Goal: Task Accomplishment & Management: Complete application form

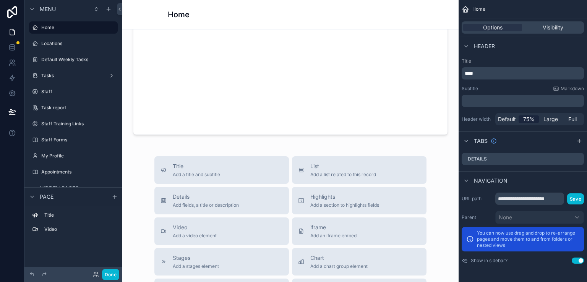
scroll to position [151, 0]
click at [107, 276] on button "Done" at bounding box center [110, 274] width 17 height 11
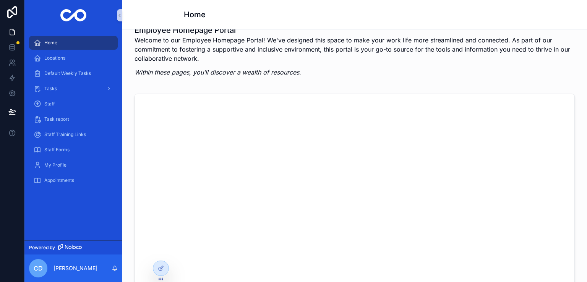
scroll to position [13, 0]
click at [118, 17] on icon "scrollable content" at bounding box center [119, 16] width 5 height 6
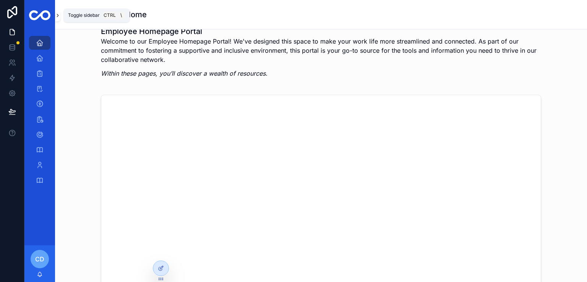
click at [59, 16] on icon "scrollable content" at bounding box center [57, 16] width 5 height 6
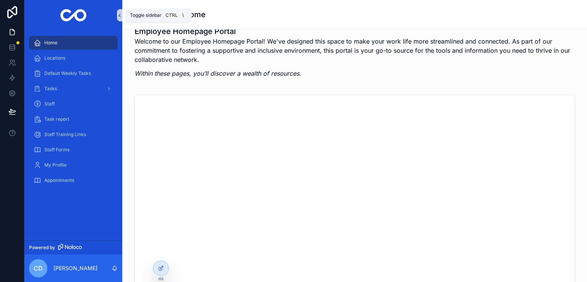
click at [119, 14] on icon "scrollable content" at bounding box center [119, 16] width 5 height 6
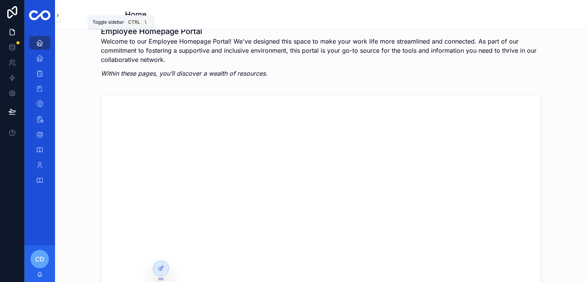
click at [58, 15] on icon "scrollable content" at bounding box center [58, 15] width 2 height 3
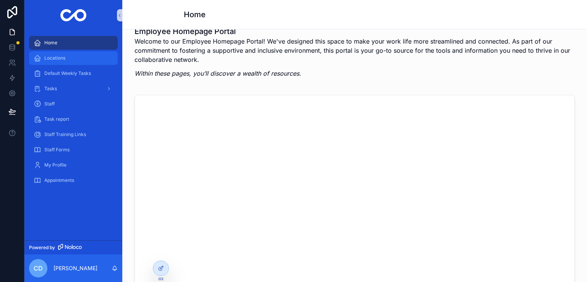
click at [62, 55] on span "Locations" at bounding box center [54, 58] width 21 height 6
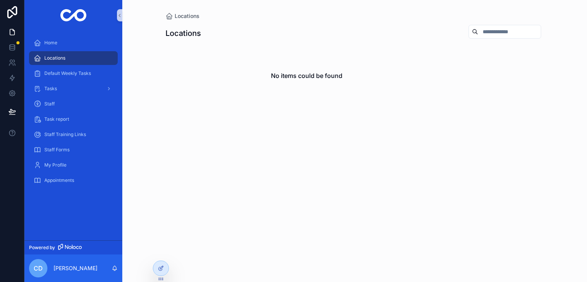
click at [73, 64] on link "Locations" at bounding box center [73, 58] width 89 height 14
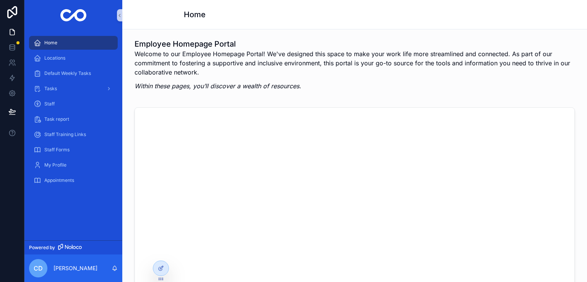
click at [69, 14] on img "scrollable content" at bounding box center [73, 15] width 26 height 12
click at [54, 105] on span "Staff" at bounding box center [49, 104] width 10 height 6
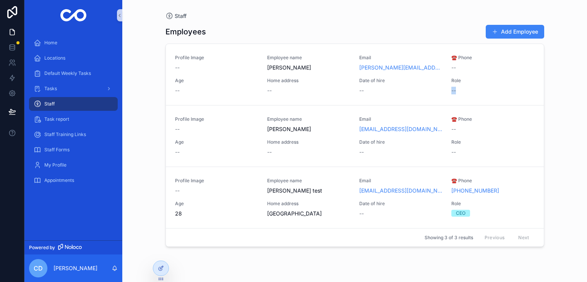
drag, startPoint x: 587, startPoint y: 100, endPoint x: 587, endPoint y: 83, distance: 16.8
click at [587, 83] on div "Staff Employees Add Employee Profile Image -- Employee name Dimitris Goudis Ema…" at bounding box center [354, 141] width 465 height 282
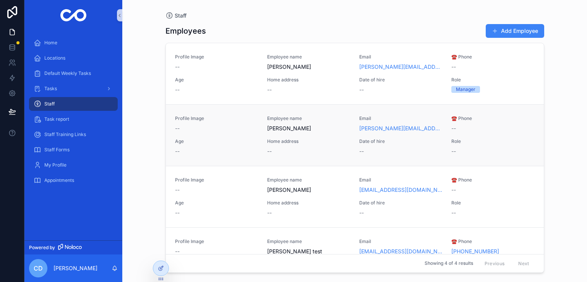
click at [286, 127] on span "[PERSON_NAME]" at bounding box center [308, 129] width 83 height 8
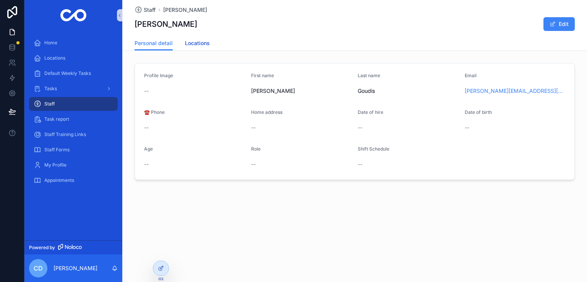
click at [200, 37] on link "Locations" at bounding box center [197, 43] width 25 height 15
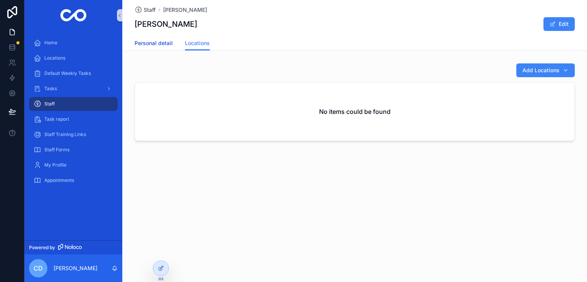
click at [151, 45] on span "Personal detail" at bounding box center [154, 43] width 38 height 8
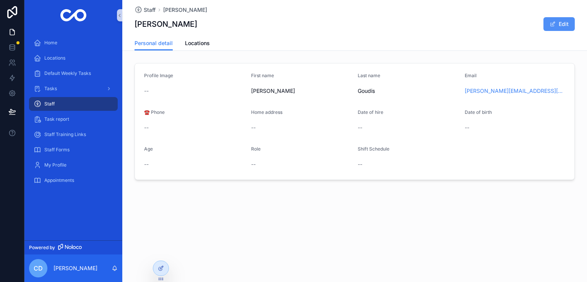
click at [566, 18] on button "Edit" at bounding box center [559, 24] width 31 height 14
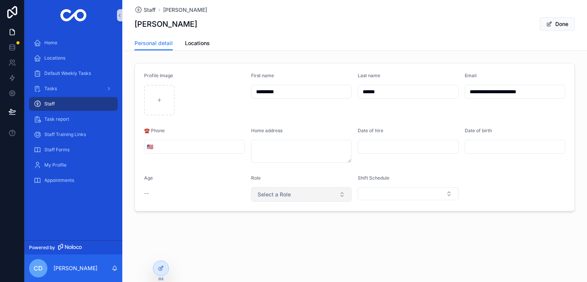
click at [271, 195] on span "Select a Role" at bounding box center [274, 195] width 33 height 8
click at [226, 222] on div "**********" at bounding box center [354, 131] width 465 height 263
click at [83, 99] on div "Staff" at bounding box center [74, 104] width 80 height 12
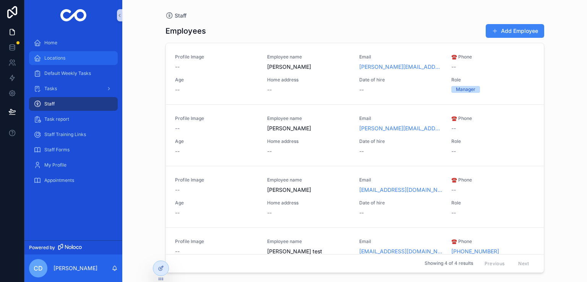
click at [68, 59] on div "Locations" at bounding box center [74, 58] width 80 height 12
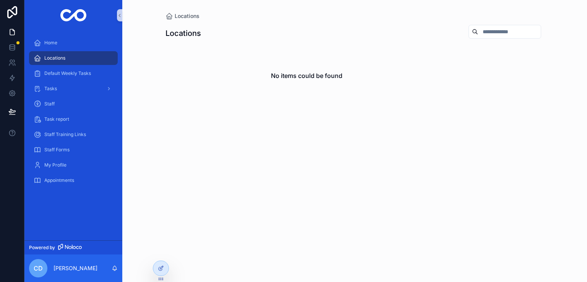
click at [347, 24] on div "Locations No items could be found" at bounding box center [355, 74] width 379 height 109
click at [94, 55] on div "Locations" at bounding box center [74, 58] width 80 height 12
click at [75, 102] on div "Staff" at bounding box center [74, 104] width 80 height 12
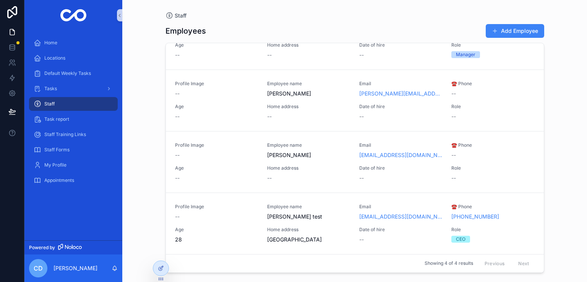
scroll to position [57, 0]
click at [82, 267] on p "[PERSON_NAME]" at bounding box center [76, 269] width 44 height 8
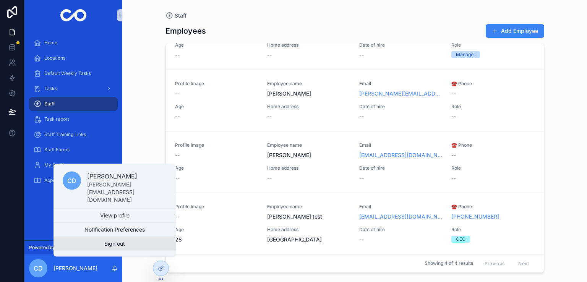
click at [107, 244] on button "Sign out" at bounding box center [115, 244] width 122 height 14
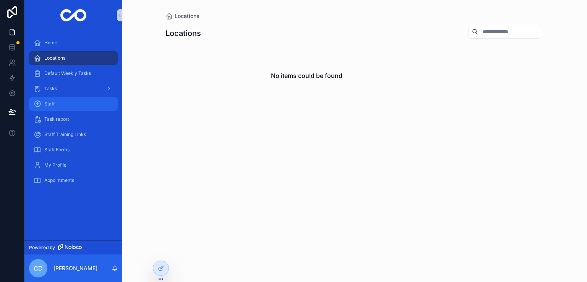
click at [63, 105] on div "Staff" at bounding box center [74, 104] width 80 height 12
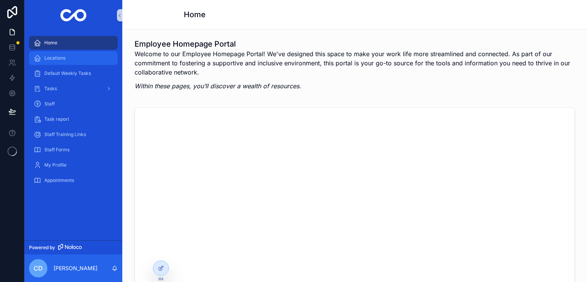
click at [65, 59] on div "Locations" at bounding box center [74, 58] width 80 height 12
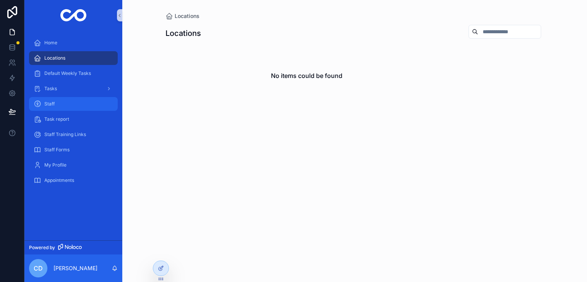
click at [75, 101] on div "Staff" at bounding box center [74, 104] width 80 height 12
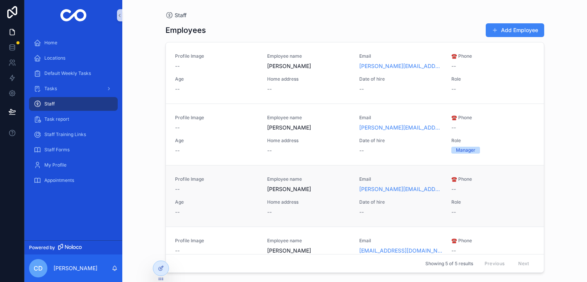
click at [280, 190] on span "[PERSON_NAME]" at bounding box center [308, 189] width 83 height 8
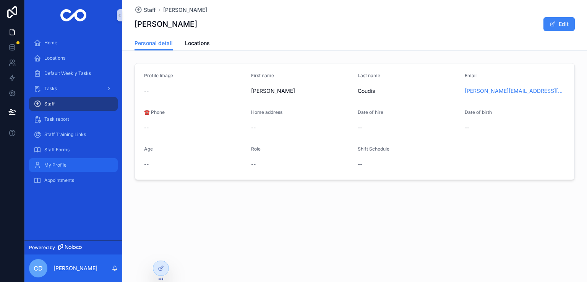
click at [54, 171] on div "My Profile" at bounding box center [74, 165] width 80 height 12
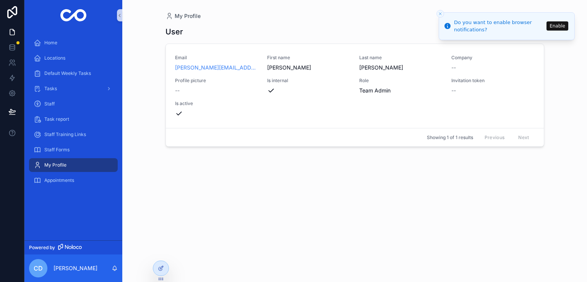
click at [483, 36] on li "Do you want to enable browser notifications? Enable" at bounding box center [507, 26] width 136 height 28
click at [76, 57] on div "Locations" at bounding box center [74, 58] width 80 height 12
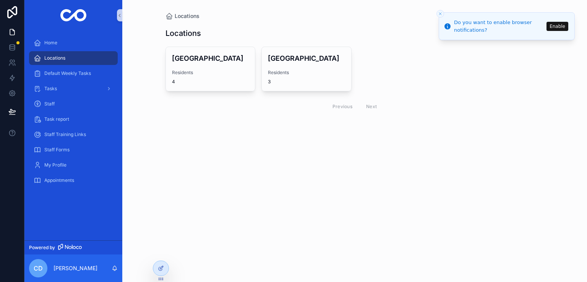
click at [174, 105] on div "Previous Next" at bounding box center [355, 107] width 379 height 18
click at [72, 102] on div "Staff" at bounding box center [74, 104] width 80 height 12
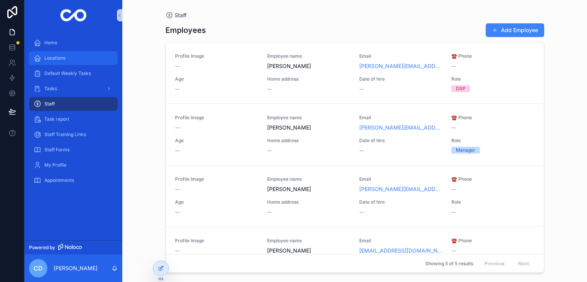
click at [76, 53] on div "Locations" at bounding box center [74, 58] width 80 height 12
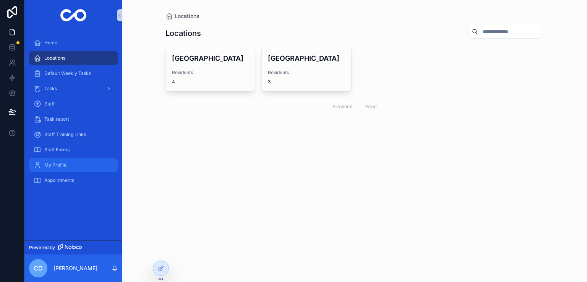
click at [82, 161] on div "My Profile" at bounding box center [74, 165] width 80 height 12
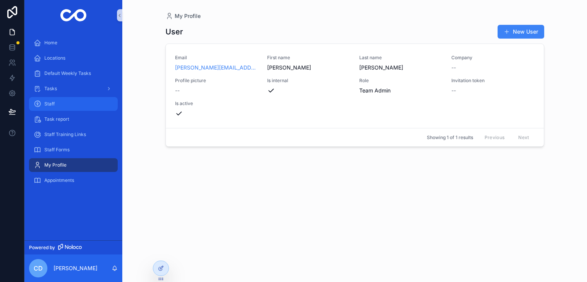
click at [74, 106] on div "Staff" at bounding box center [74, 104] width 80 height 12
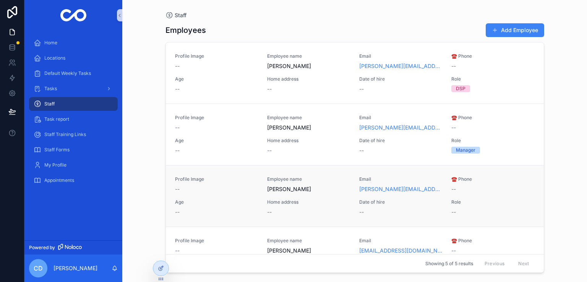
click at [299, 190] on span "Dimitris Goudis" at bounding box center [308, 189] width 83 height 8
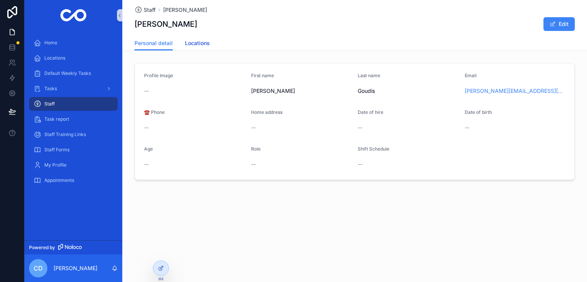
click at [195, 41] on span "Locations" at bounding box center [197, 43] width 25 height 8
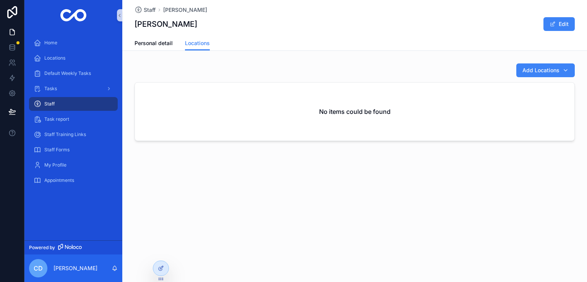
click at [78, 102] on div "Staff" at bounding box center [74, 104] width 80 height 12
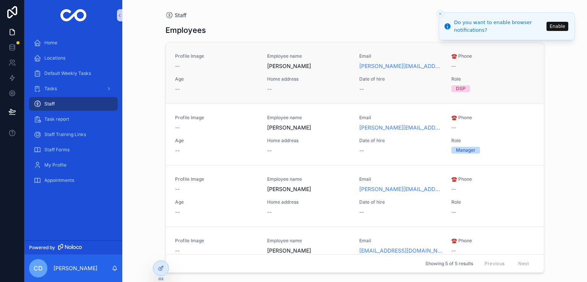
click at [281, 62] on span "[PERSON_NAME]" at bounding box center [308, 66] width 83 height 8
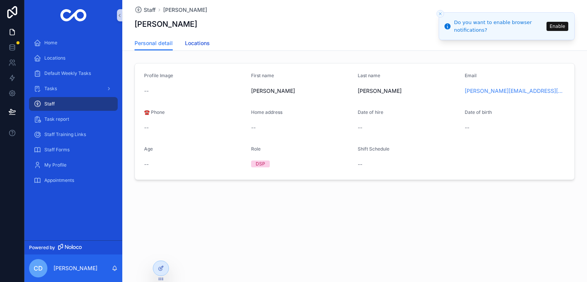
click at [191, 44] on span "Locations" at bounding box center [197, 43] width 25 height 8
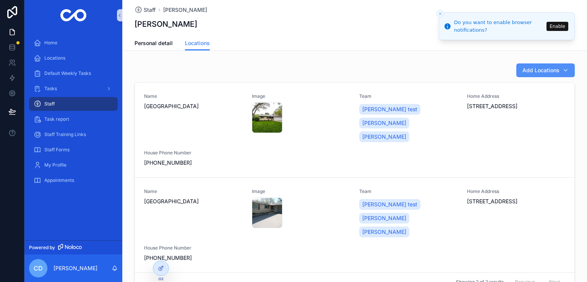
click at [538, 75] on button "Add Locations" at bounding box center [546, 70] width 59 height 14
click at [536, 68] on span "Add Locations" at bounding box center [541, 71] width 37 height 8
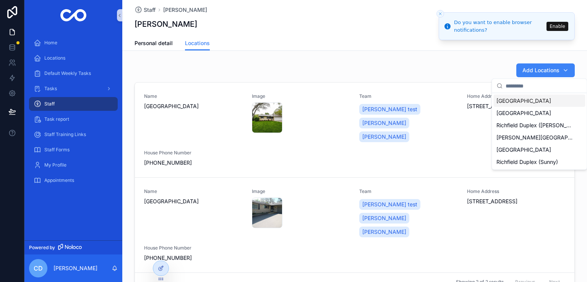
click at [518, 102] on span "[GEOGRAPHIC_DATA]" at bounding box center [524, 101] width 55 height 8
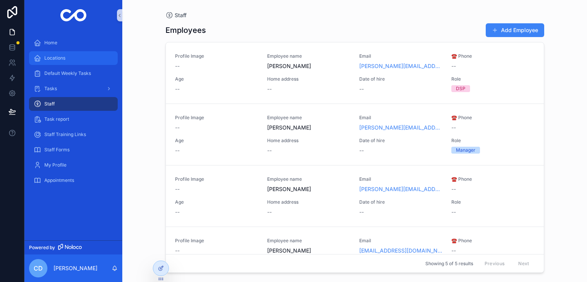
click at [57, 60] on span "Locations" at bounding box center [54, 58] width 21 height 6
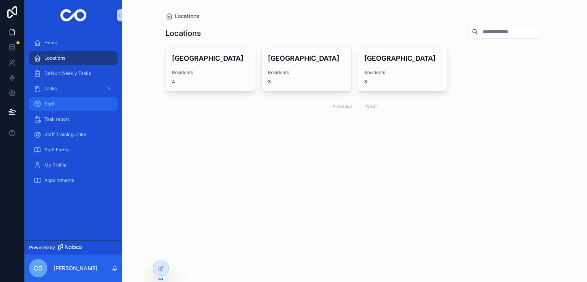
click at [88, 103] on div "Staff" at bounding box center [74, 104] width 80 height 12
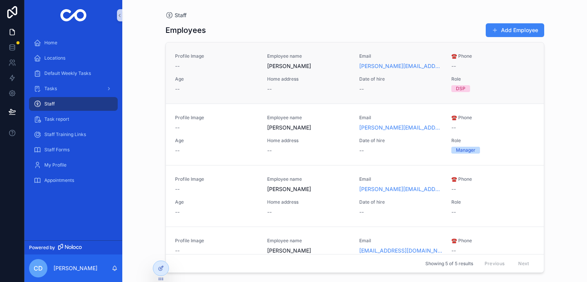
click at [287, 64] on span "[PERSON_NAME]" at bounding box center [308, 66] width 83 height 8
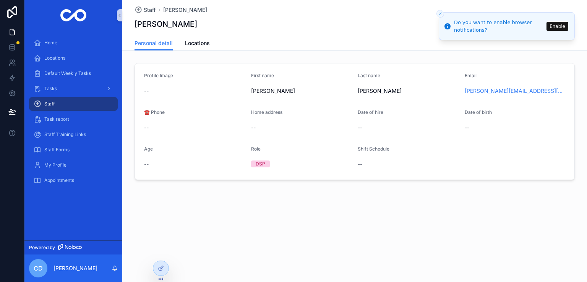
click at [94, 107] on div "Staff" at bounding box center [74, 104] width 80 height 12
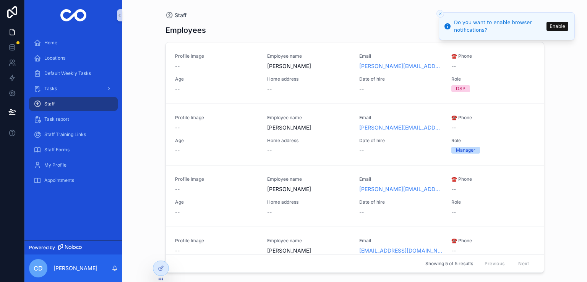
click at [146, 206] on div "Staff Employees Add Employee Profile Image -- Employee name Claudia Duran Email…" at bounding box center [354, 141] width 465 height 282
click at [151, 178] on div "Staff Employees Add Employee Profile Image -- Employee name Claudia Duran Email…" at bounding box center [354, 141] width 465 height 282
click at [159, 182] on div "Staff Employees Add Employee Profile Image -- Employee name Claudia Duran Email…" at bounding box center [354, 136] width 391 height 273
click at [51, 47] on div "Home" at bounding box center [74, 43] width 80 height 12
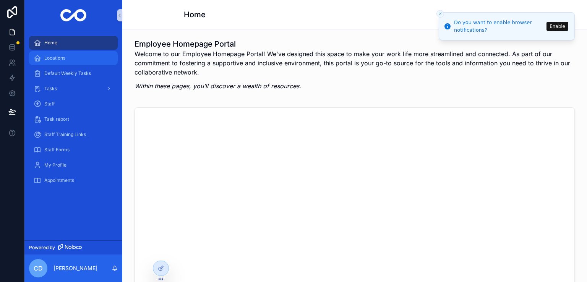
click at [65, 52] on div "Locations" at bounding box center [74, 58] width 80 height 12
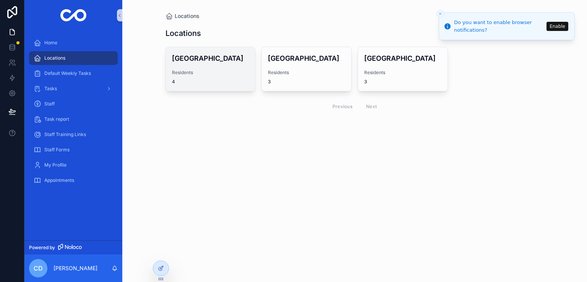
click at [201, 70] on span "Residents" at bounding box center [210, 73] width 77 height 6
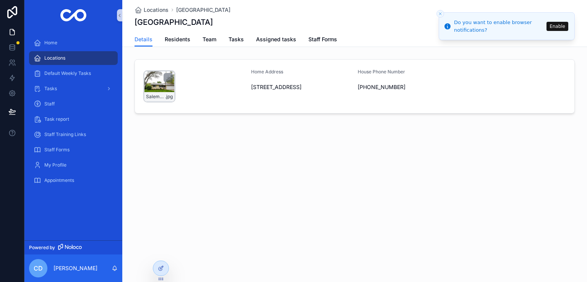
click at [149, 84] on div "Salem+House .jpg" at bounding box center [159, 86] width 31 height 31
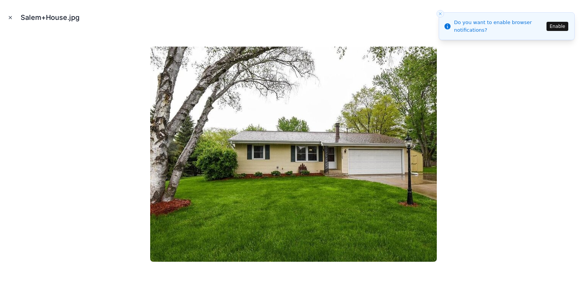
click at [10, 16] on icon "Close modal" at bounding box center [10, 17] width 5 height 5
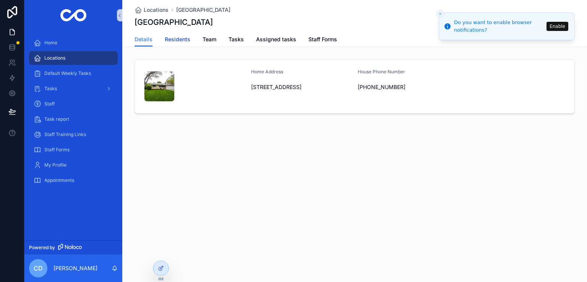
click at [181, 42] on span "Residents" at bounding box center [178, 40] width 26 height 8
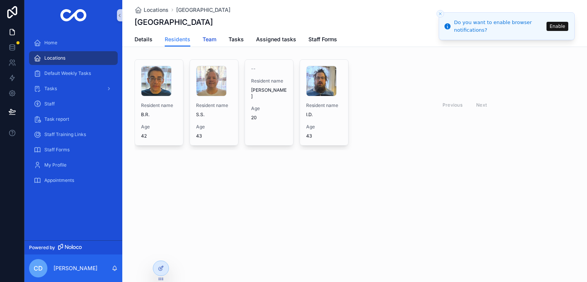
click at [211, 38] on span "Team" at bounding box center [210, 40] width 14 height 8
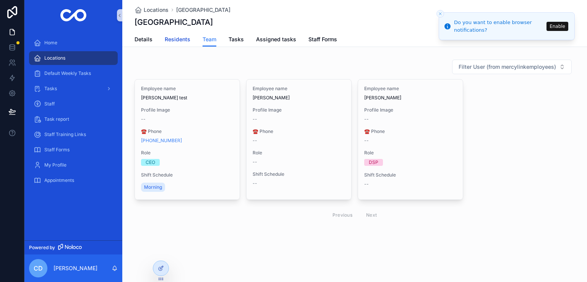
click at [174, 41] on span "Residents" at bounding box center [178, 40] width 26 height 8
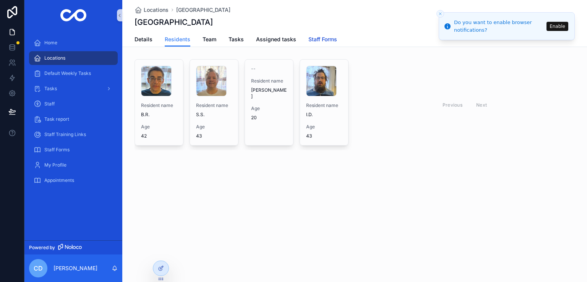
click at [325, 43] on link "Staff Forms" at bounding box center [323, 40] width 29 height 15
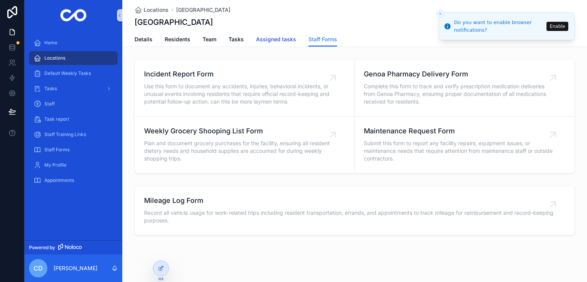
click at [278, 39] on span "Assigned tasks" at bounding box center [276, 40] width 40 height 8
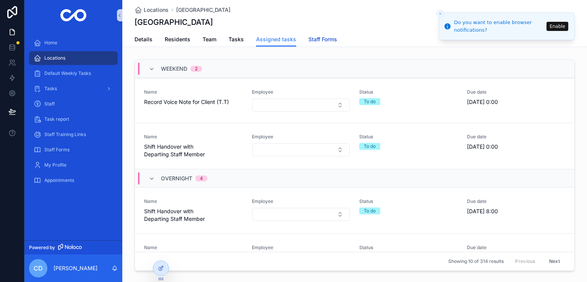
click at [313, 38] on span "Staff Forms" at bounding box center [323, 40] width 29 height 8
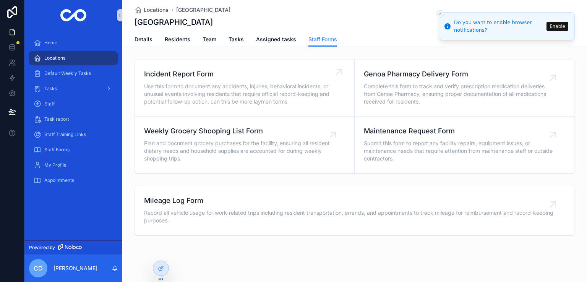
click at [336, 71] on icon "scrollable content" at bounding box center [338, 71] width 5 height 5
click at [553, 200] on icon "scrollable content" at bounding box center [559, 198] width 12 height 12
click at [294, 212] on span "Record all vehicle usage for work-related trips including resident transportati…" at bounding box center [354, 216] width 421 height 15
click at [189, 198] on span "Mileage Log Form" at bounding box center [354, 200] width 421 height 11
click at [189, 72] on span "Incident Report Form" at bounding box center [238, 74] width 189 height 11
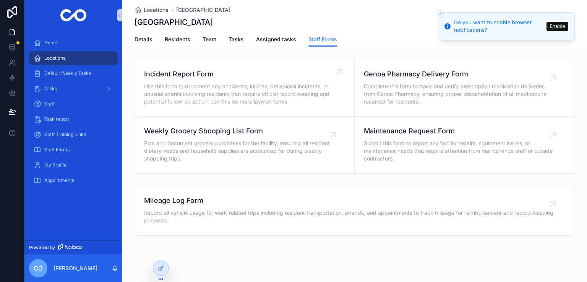
click at [189, 72] on span "Incident Report Form" at bounding box center [238, 74] width 189 height 11
click at [194, 92] on span "Use this form to document any accidents, injuries, behavioral incidents, or unu…" at bounding box center [238, 94] width 189 height 23
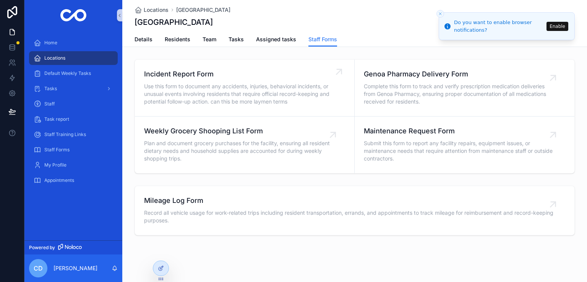
click at [194, 92] on span "Use this form to document any accidents, injuries, behavioral incidents, or unu…" at bounding box center [238, 94] width 189 height 23
click at [193, 80] on div "Incident Report Form Use this form to document any accidents, injuries, behavio…" at bounding box center [238, 88] width 189 height 38
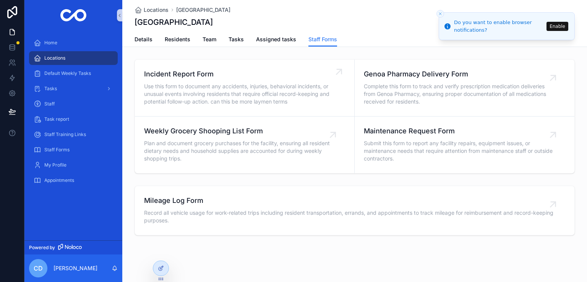
click at [193, 80] on div "Incident Report Form Use this form to document any accidents, injuries, behavio…" at bounding box center [238, 88] width 189 height 38
click at [190, 79] on span "Incident Report Form" at bounding box center [238, 74] width 189 height 11
click at [187, 76] on span "Incident Report Form" at bounding box center [238, 74] width 189 height 11
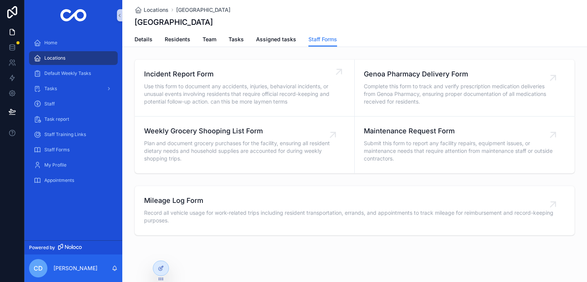
click at [338, 73] on icon "scrollable content" at bounding box center [339, 72] width 12 height 12
click at [335, 68] on icon "scrollable content" at bounding box center [339, 72] width 12 height 12
click at [336, 73] on icon "scrollable content" at bounding box center [338, 71] width 5 height 5
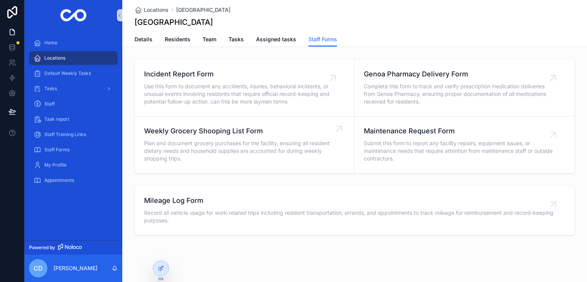
click at [334, 130] on icon "scrollable content" at bounding box center [339, 129] width 12 height 12
click at [336, 74] on icon "scrollable content" at bounding box center [338, 71] width 5 height 5
click at [557, 73] on icon "scrollable content" at bounding box center [559, 71] width 5 height 5
click at [335, 71] on icon "scrollable content" at bounding box center [339, 72] width 12 height 12
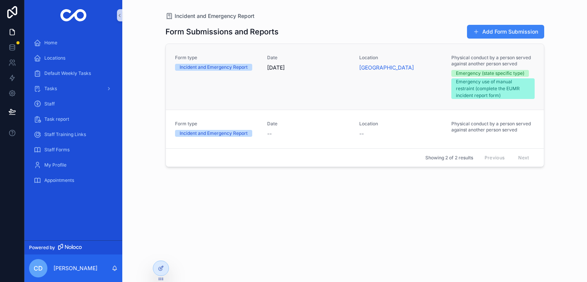
click at [223, 65] on div "Incident and Emergency Report" at bounding box center [214, 67] width 68 height 7
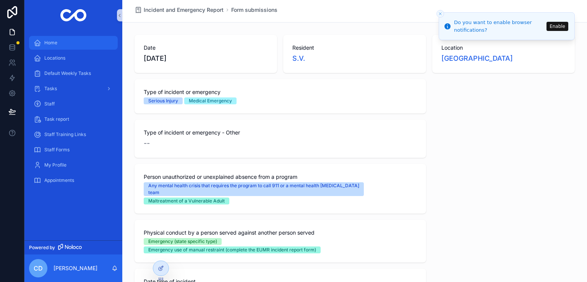
click at [91, 39] on div "Home" at bounding box center [74, 43] width 80 height 12
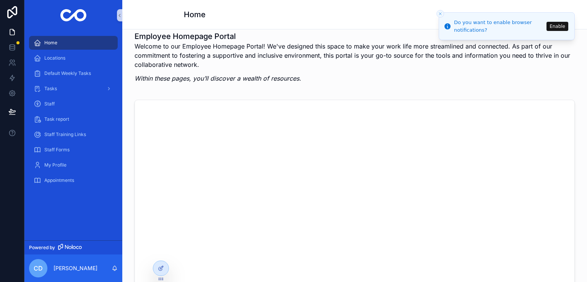
scroll to position [9, 0]
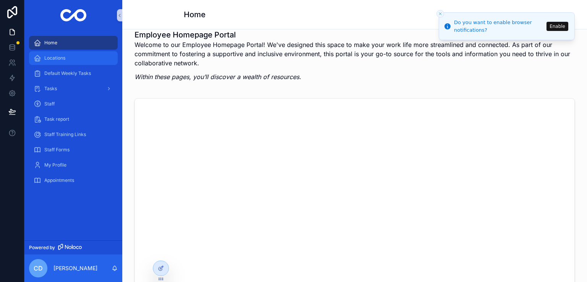
click at [49, 55] on span "Locations" at bounding box center [54, 58] width 21 height 6
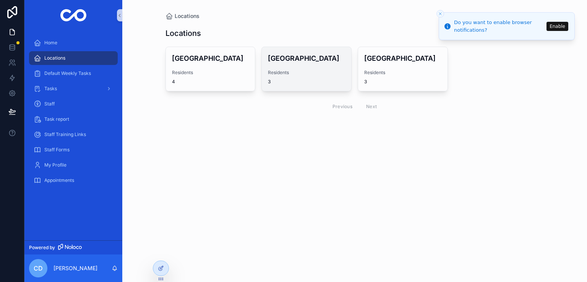
click at [289, 59] on h4 "[GEOGRAPHIC_DATA]" at bounding box center [306, 58] width 77 height 10
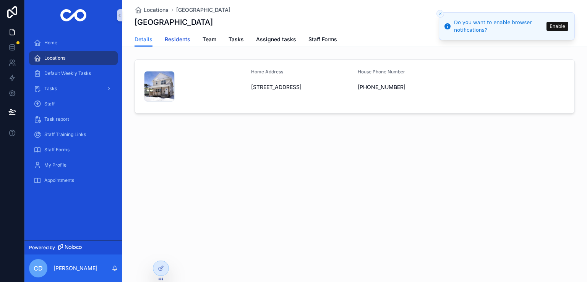
click at [182, 41] on span "Residents" at bounding box center [178, 40] width 26 height 8
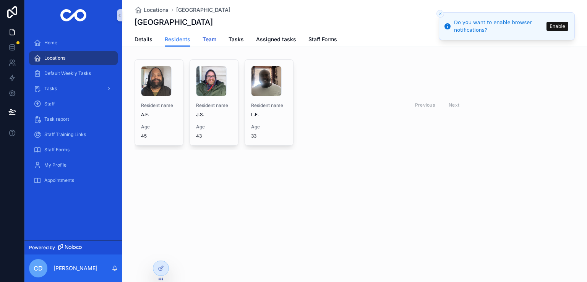
click at [210, 39] on span "Team" at bounding box center [210, 40] width 14 height 8
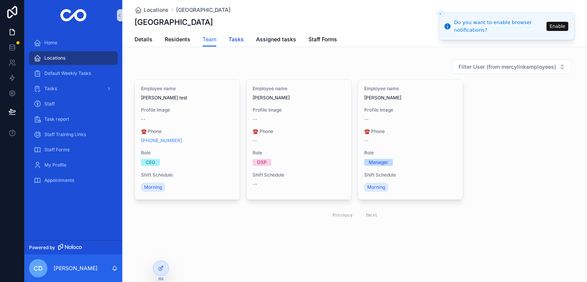
click at [229, 39] on span "Tasks" at bounding box center [236, 40] width 15 height 8
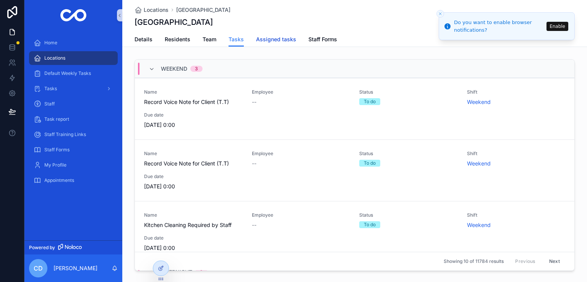
click at [277, 40] on span "Assigned tasks" at bounding box center [276, 40] width 40 height 8
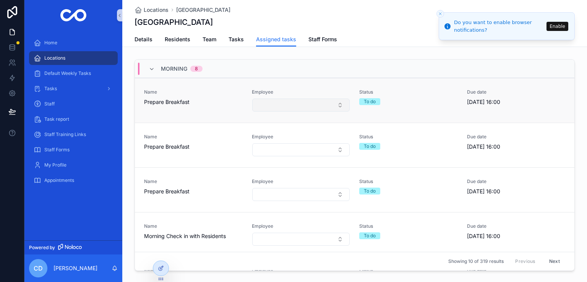
click at [338, 102] on button "Select Button" at bounding box center [301, 105] width 98 height 13
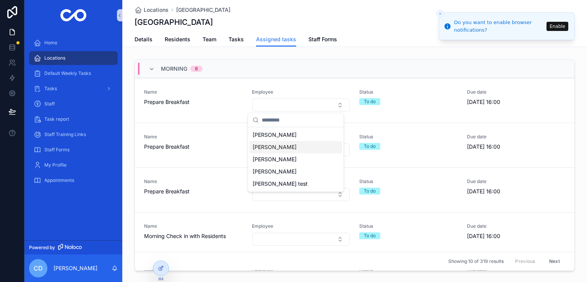
click at [293, 148] on div "[PERSON_NAME]" at bounding box center [296, 147] width 93 height 12
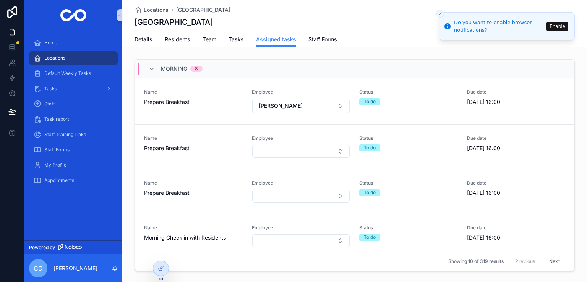
click at [334, 152] on button "Select Button" at bounding box center [301, 151] width 98 height 13
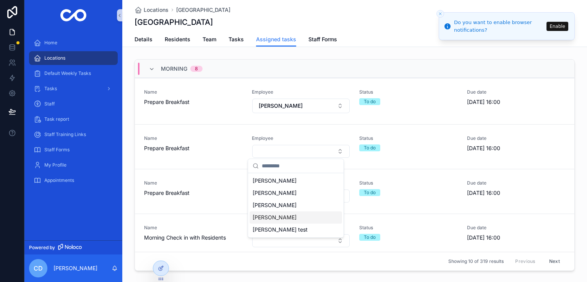
click at [321, 216] on div "[PERSON_NAME]" at bounding box center [296, 217] width 93 height 12
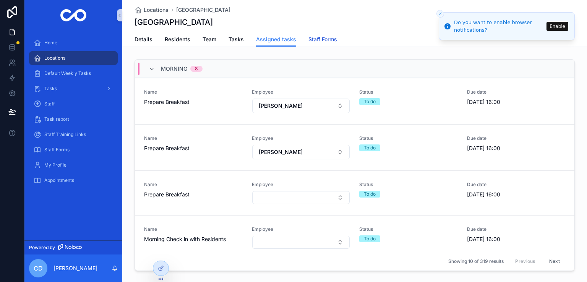
click at [326, 43] on link "Staff Forms" at bounding box center [323, 40] width 29 height 15
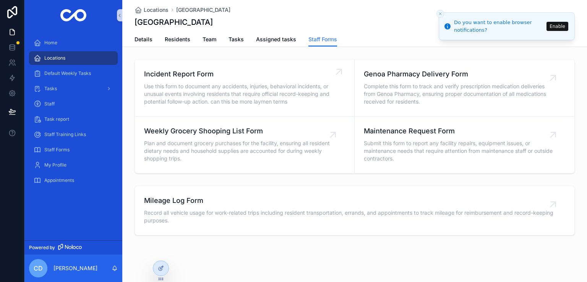
click at [336, 71] on icon "scrollable content" at bounding box center [338, 71] width 5 height 5
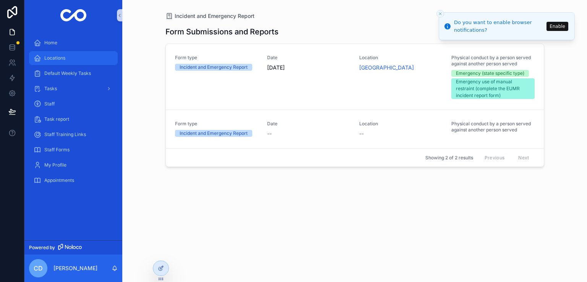
click at [81, 60] on div "Locations" at bounding box center [74, 58] width 80 height 12
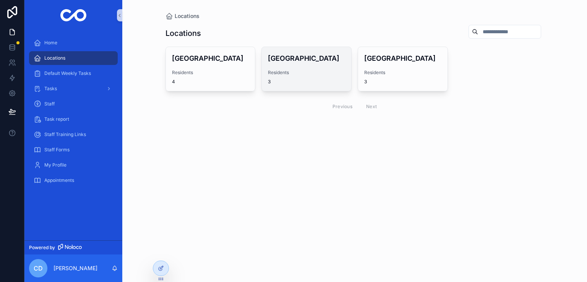
click at [301, 60] on h4 "[GEOGRAPHIC_DATA]" at bounding box center [306, 58] width 77 height 10
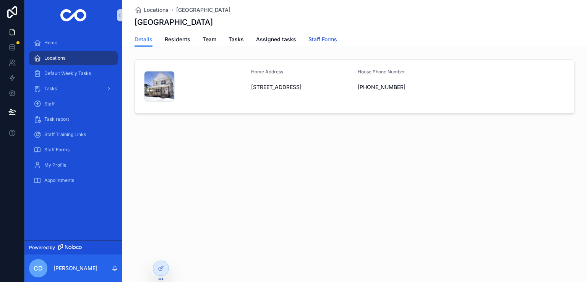
click at [317, 42] on span "Staff Forms" at bounding box center [323, 40] width 29 height 8
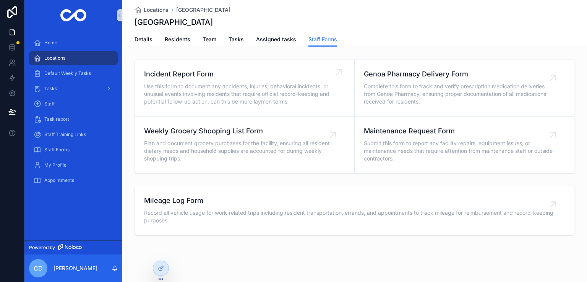
click at [336, 73] on icon "scrollable content" at bounding box center [338, 71] width 5 height 5
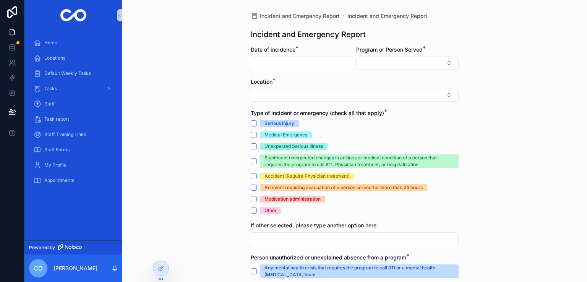
click at [323, 60] on input "scrollable content" at bounding box center [302, 63] width 102 height 11
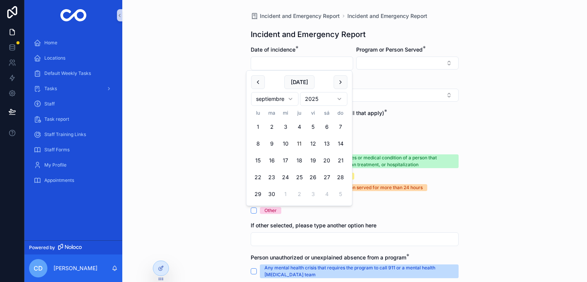
click at [301, 141] on button "11" at bounding box center [300, 144] width 14 height 14
type input "*********"
click at [390, 80] on div "Location *" at bounding box center [355, 82] width 208 height 8
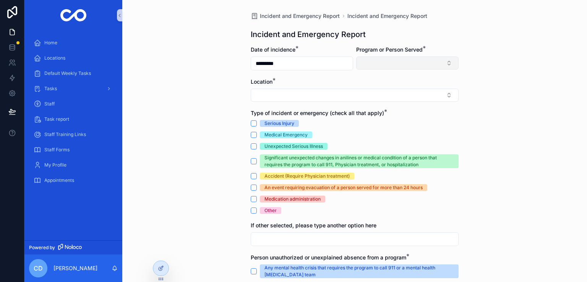
click at [394, 64] on button "Select Button" at bounding box center [407, 63] width 102 height 13
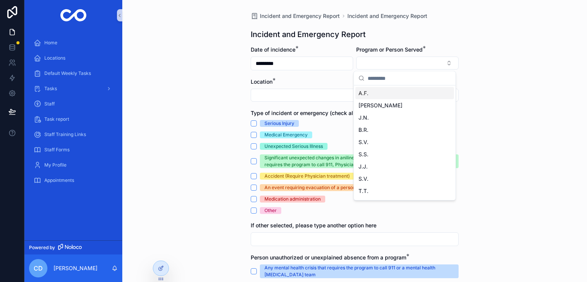
click at [390, 91] on div "A.F." at bounding box center [405, 93] width 99 height 12
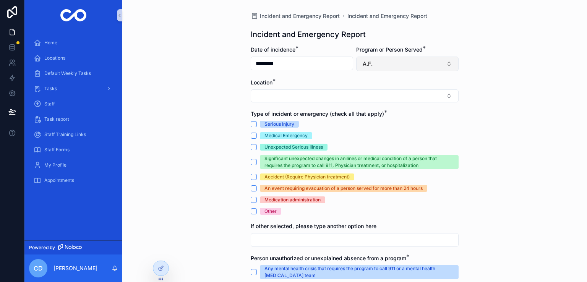
click at [407, 66] on button "A.F." at bounding box center [407, 64] width 102 height 15
click at [476, 139] on div "Incident and Emergency Report Incident and Emergency Report Incident and Emerge…" at bounding box center [354, 141] width 465 height 282
click at [411, 98] on button "Select Button" at bounding box center [355, 95] width 208 height 13
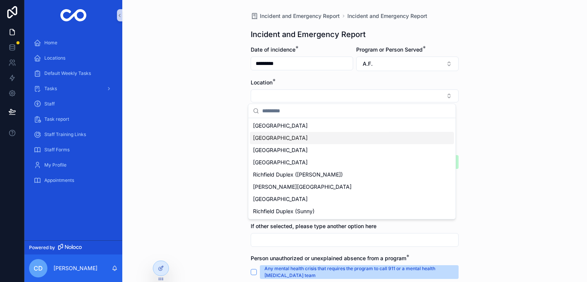
click at [391, 135] on div "[GEOGRAPHIC_DATA]" at bounding box center [352, 138] width 204 height 12
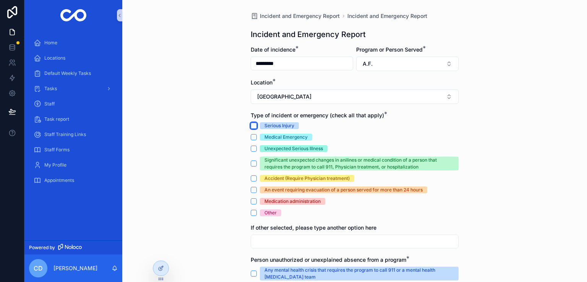
click at [253, 125] on button "Serious Injury" at bounding box center [254, 126] width 6 height 6
click at [254, 138] on button "Medical Emergency" at bounding box center [254, 137] width 6 height 6
click at [253, 145] on div "Unexpected Serious Illness" at bounding box center [355, 148] width 208 height 7
click at [253, 147] on button "Unexpected Serious Illness" at bounding box center [254, 149] width 6 height 6
click at [251, 163] on button "Significant unexpected changes in anilines or medical condition of a person tha…" at bounding box center [254, 164] width 6 height 6
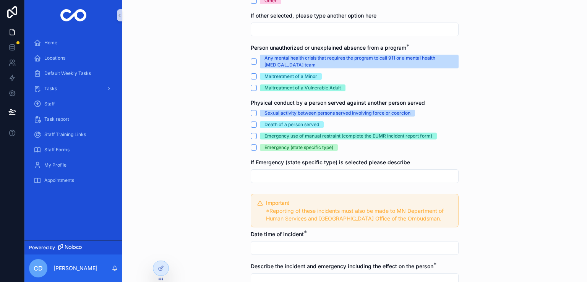
scroll to position [211, 0]
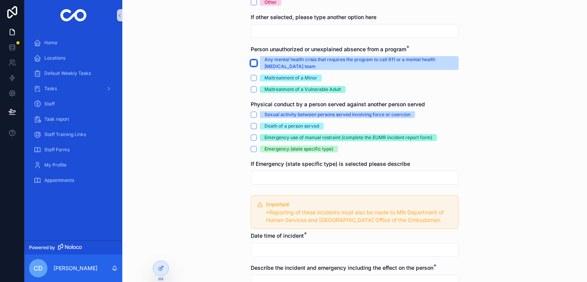
click at [251, 62] on button "Any mental health crisis that requires the program to call 911 or a mental heal…" at bounding box center [254, 63] width 6 height 6
click at [251, 78] on button "Maltreatment of a Minor" at bounding box center [254, 78] width 6 height 6
click at [251, 86] on button "Maltreatment of a Vulnerable Adult" at bounding box center [254, 89] width 6 height 6
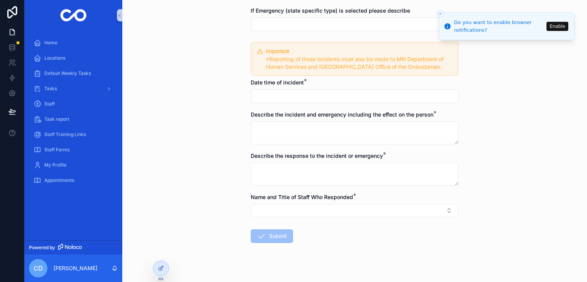
scroll to position [365, 0]
click at [390, 98] on input "scrollable content" at bounding box center [354, 95] width 207 height 11
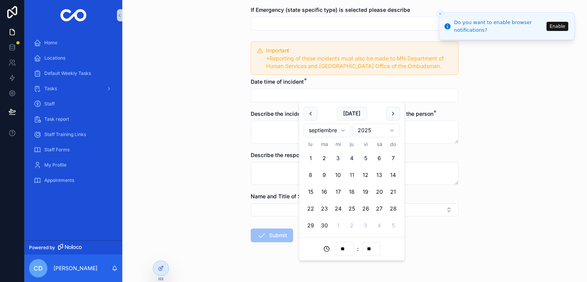
click at [350, 175] on button "11" at bounding box center [352, 176] width 14 height 14
type input "**********"
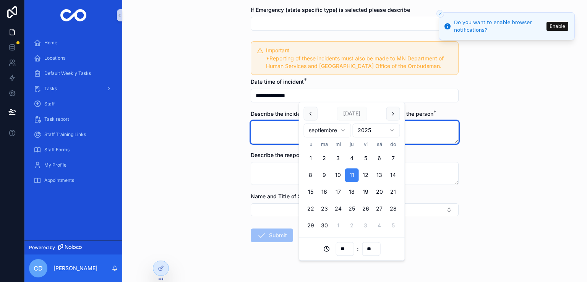
click at [274, 129] on textarea "scrollable content" at bounding box center [355, 132] width 208 height 23
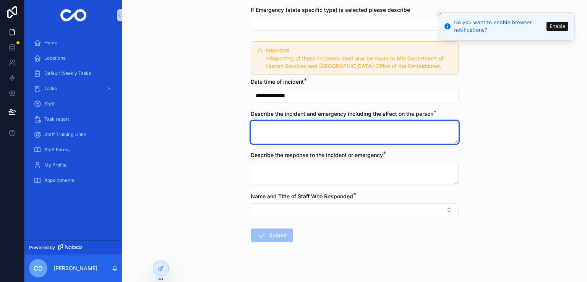
drag, startPoint x: 274, startPoint y: 129, endPoint x: 314, endPoint y: 154, distance: 47.3
click at [277, 126] on textarea "scrollable content" at bounding box center [355, 132] width 208 height 23
click at [262, 125] on textarea "scrollable content" at bounding box center [355, 132] width 208 height 23
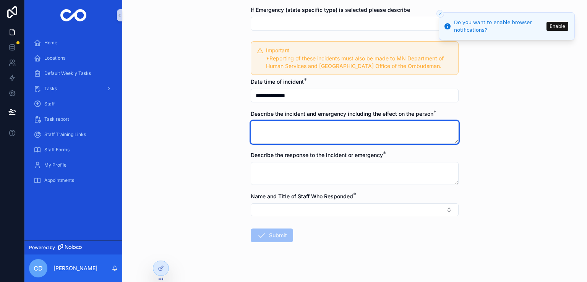
click at [262, 125] on textarea "scrollable content" at bounding box center [355, 132] width 208 height 23
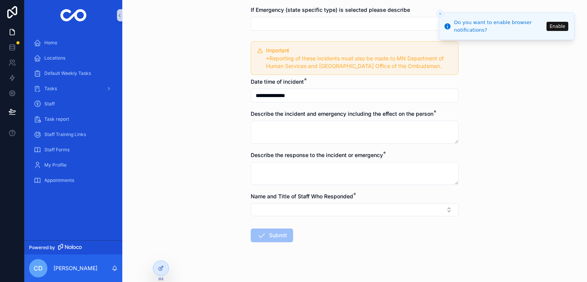
click at [278, 117] on div "Describe the incident and emergency including the effect on the person *" at bounding box center [355, 127] width 208 height 34
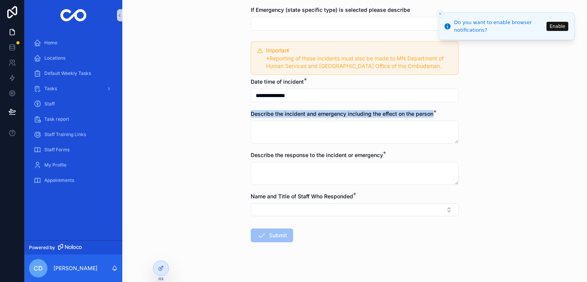
click at [278, 117] on div "Describe the incident and emergency including the effect on the person *" at bounding box center [355, 127] width 208 height 34
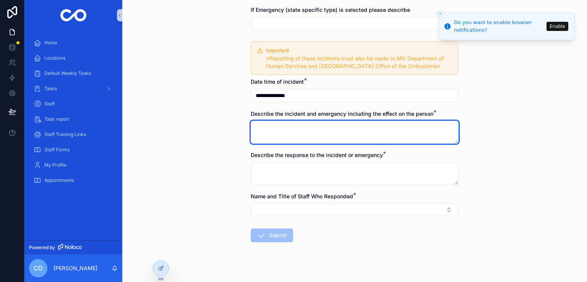
click at [278, 126] on textarea "scrollable content" at bounding box center [355, 132] width 208 height 23
click at [270, 125] on textarea "scrollable content" at bounding box center [355, 132] width 208 height 23
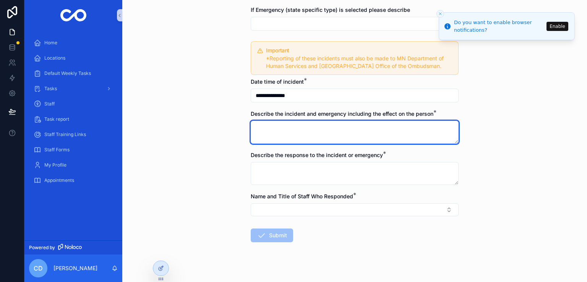
click at [270, 125] on textarea "scrollable content" at bounding box center [355, 132] width 208 height 23
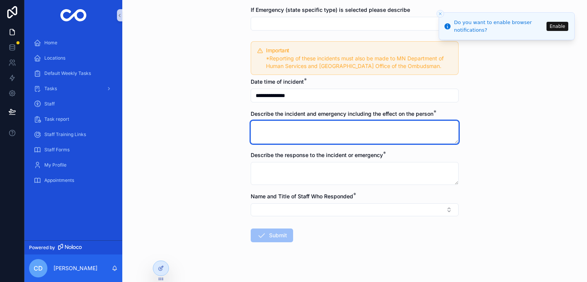
click at [270, 125] on textarea "scrollable content" at bounding box center [355, 132] width 208 height 23
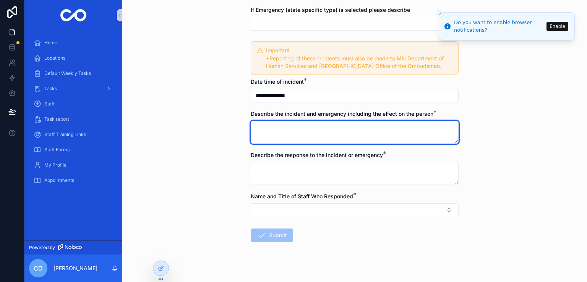
click at [270, 125] on textarea "scrollable content" at bounding box center [355, 132] width 208 height 23
click at [280, 137] on textarea "scrollable content" at bounding box center [355, 132] width 208 height 23
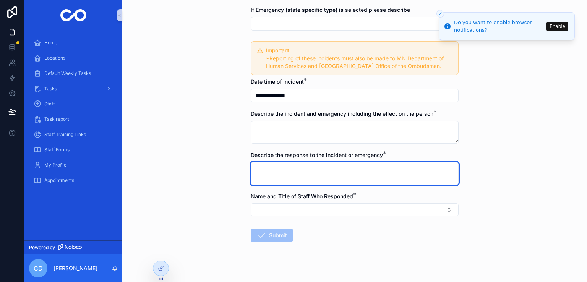
click at [288, 176] on textarea "scrollable content" at bounding box center [355, 173] width 208 height 23
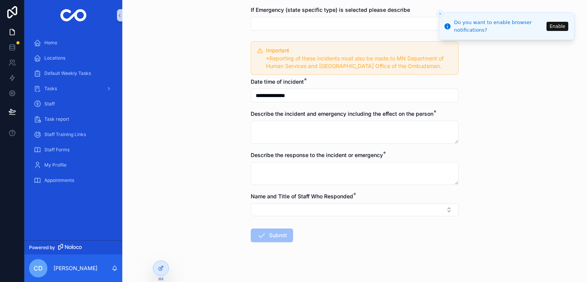
click at [284, 201] on div "Name and Title of Staff Who Responded *" at bounding box center [355, 205] width 208 height 24
click at [285, 207] on button "Select Button" at bounding box center [355, 209] width 208 height 13
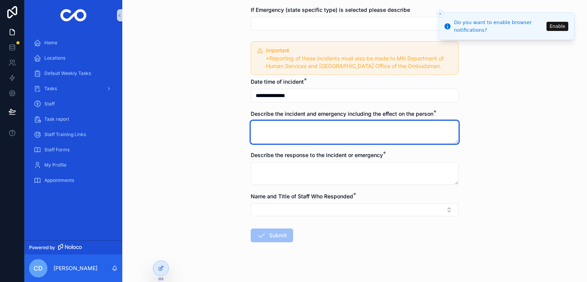
click at [283, 132] on textarea "scrollable content" at bounding box center [355, 132] width 208 height 23
type textarea "***"
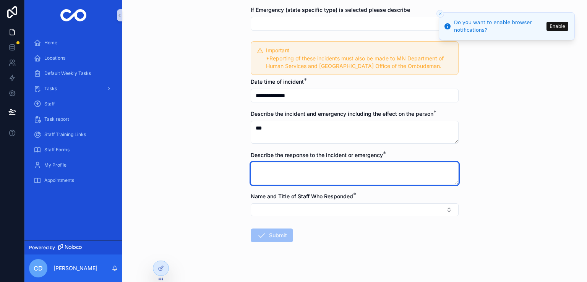
click at [278, 180] on textarea "scrollable content" at bounding box center [355, 173] width 208 height 23
click at [278, 180] on textarea "*" at bounding box center [355, 173] width 208 height 23
type textarea "***"
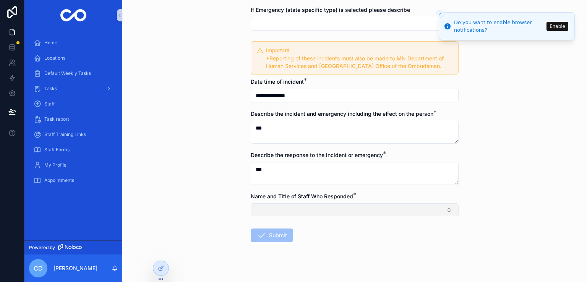
click at [269, 210] on button "Select Button" at bounding box center [355, 209] width 208 height 13
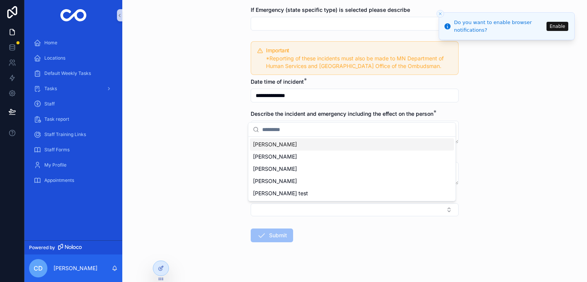
click at [276, 140] on div "[PERSON_NAME]" at bounding box center [352, 144] width 204 height 12
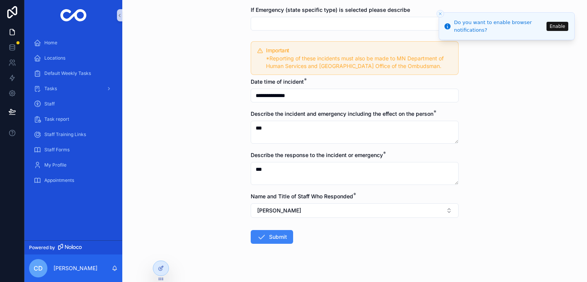
click at [581, 202] on div "Incident and Emergency Report Incident and Emergency Report Incident and Emerge…" at bounding box center [354, 141] width 465 height 282
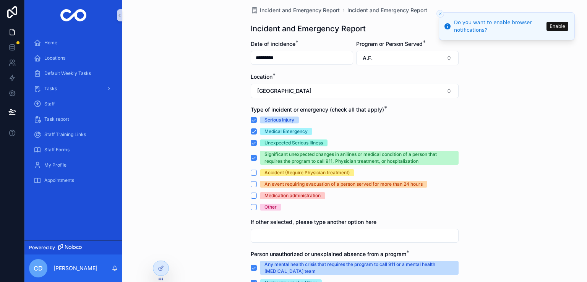
scroll to position [0, 0]
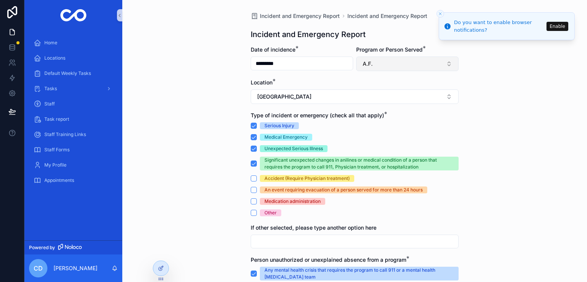
click at [420, 65] on button "A.F." at bounding box center [407, 64] width 102 height 15
click at [317, 85] on div "Location *" at bounding box center [355, 83] width 208 height 8
click at [372, 63] on button "A.F." at bounding box center [407, 64] width 102 height 15
click at [441, 65] on button "A.F." at bounding box center [407, 64] width 102 height 15
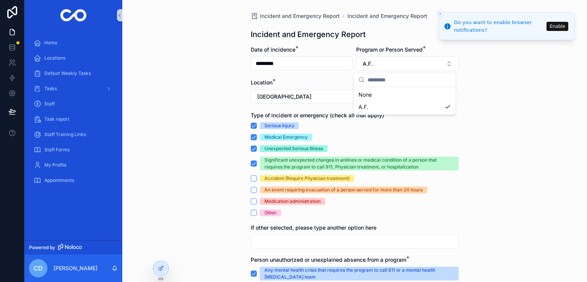
click at [470, 143] on div "Incident and Emergency Report Incident and Emergency Report Incident and Emerge…" at bounding box center [354, 141] width 465 height 282
click at [444, 67] on button "A.F." at bounding box center [407, 64] width 102 height 15
click at [485, 80] on div "Incident and Emergency Report Incident and Emergency Report Incident and Emerge…" at bounding box center [354, 141] width 465 height 282
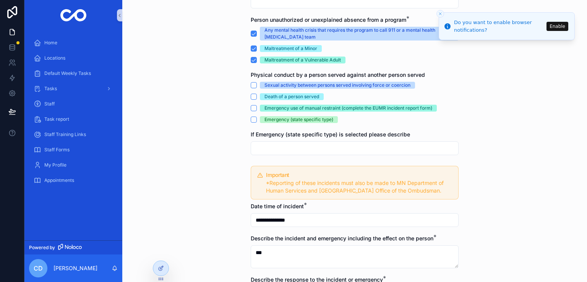
scroll to position [375, 0]
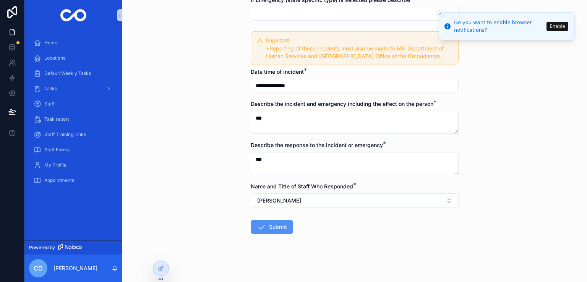
click at [278, 226] on button "Submit" at bounding box center [272, 227] width 42 height 14
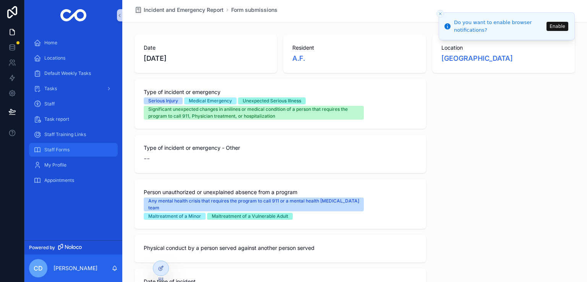
click at [82, 146] on div "Staff Forms" at bounding box center [74, 150] width 80 height 12
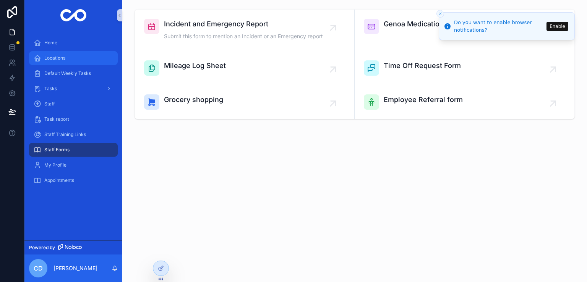
click at [76, 63] on div "Locations" at bounding box center [74, 58] width 80 height 12
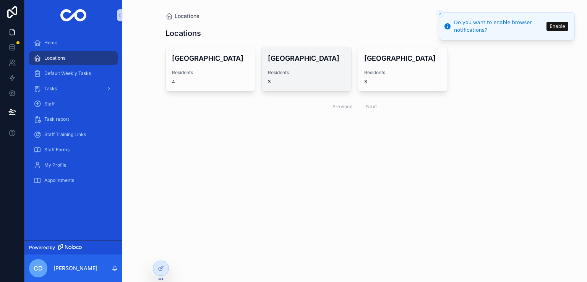
click at [291, 57] on h4 "[GEOGRAPHIC_DATA]" at bounding box center [306, 58] width 77 height 10
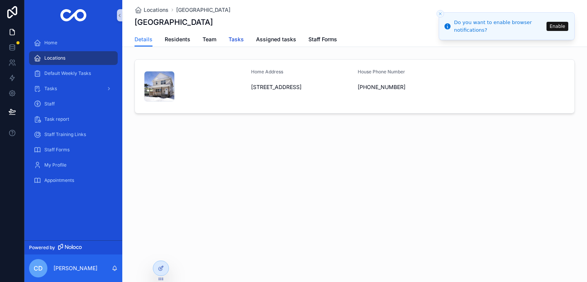
click at [237, 42] on span "Tasks" at bounding box center [236, 40] width 15 height 8
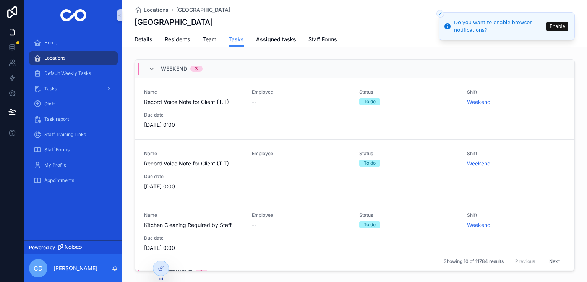
click at [75, 59] on div "Locations" at bounding box center [74, 58] width 80 height 12
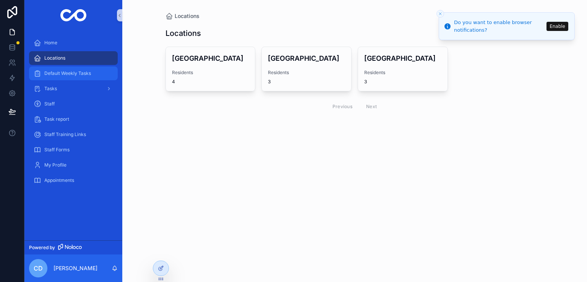
click at [74, 68] on div "Default Weekly Tasks" at bounding box center [74, 73] width 80 height 12
